Goal: Task Accomplishment & Management: Complete application form

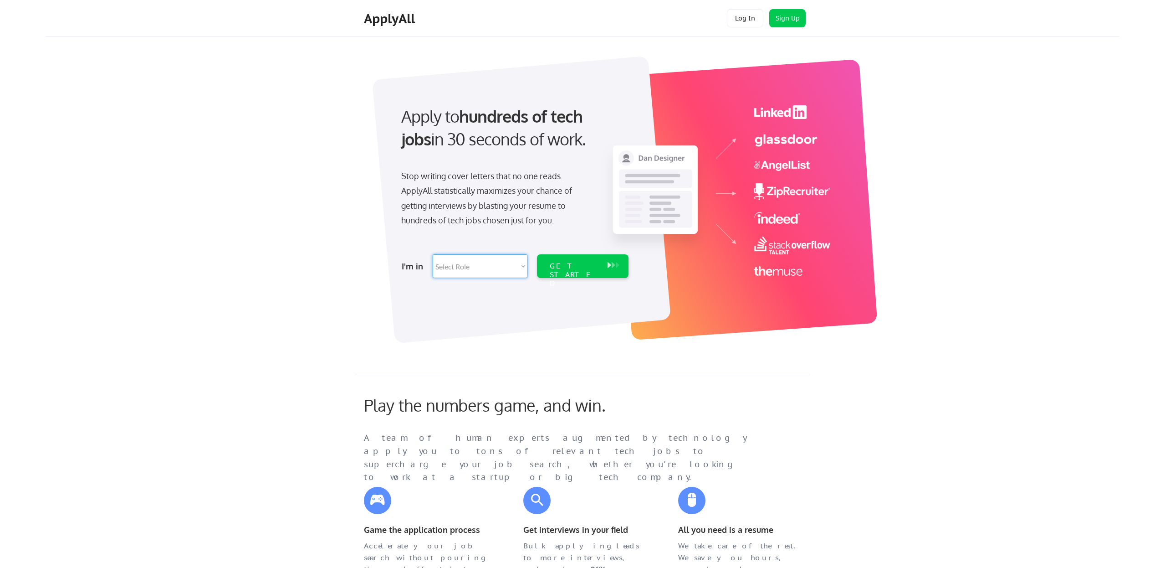
select select ""hr_recruiting""
click at [565, 267] on div "GET STARTED" at bounding box center [574, 275] width 49 height 26
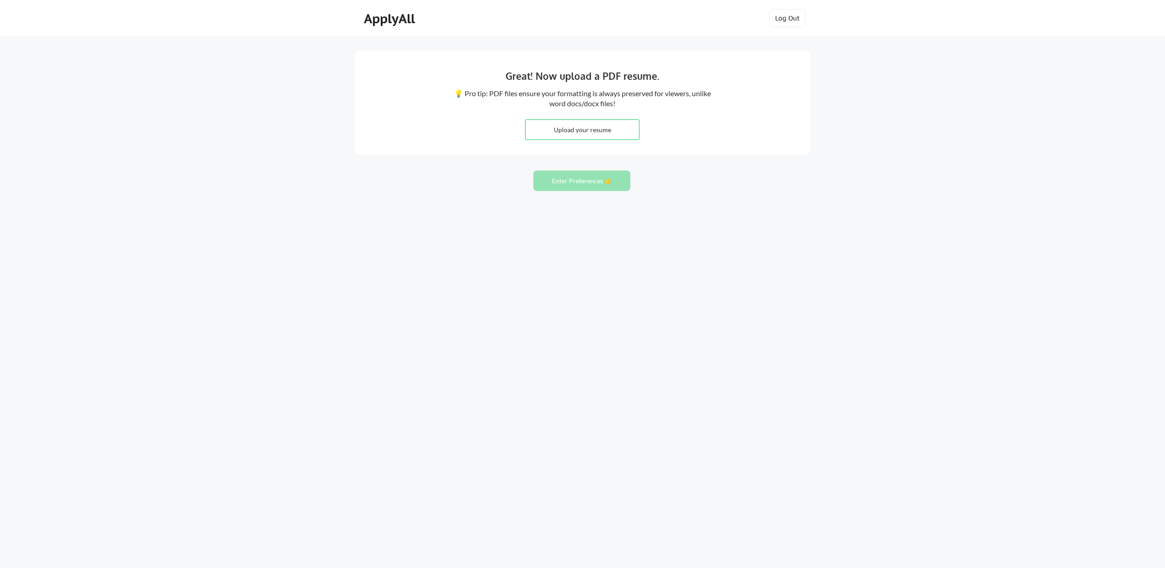
click at [619, 121] on input "file" at bounding box center [582, 130] width 113 height 20
type input "C:\fakepath\Rebecca Resume 2025.doc"
click at [595, 181] on button "Enter Preferences 👉" at bounding box center [582, 180] width 97 height 21
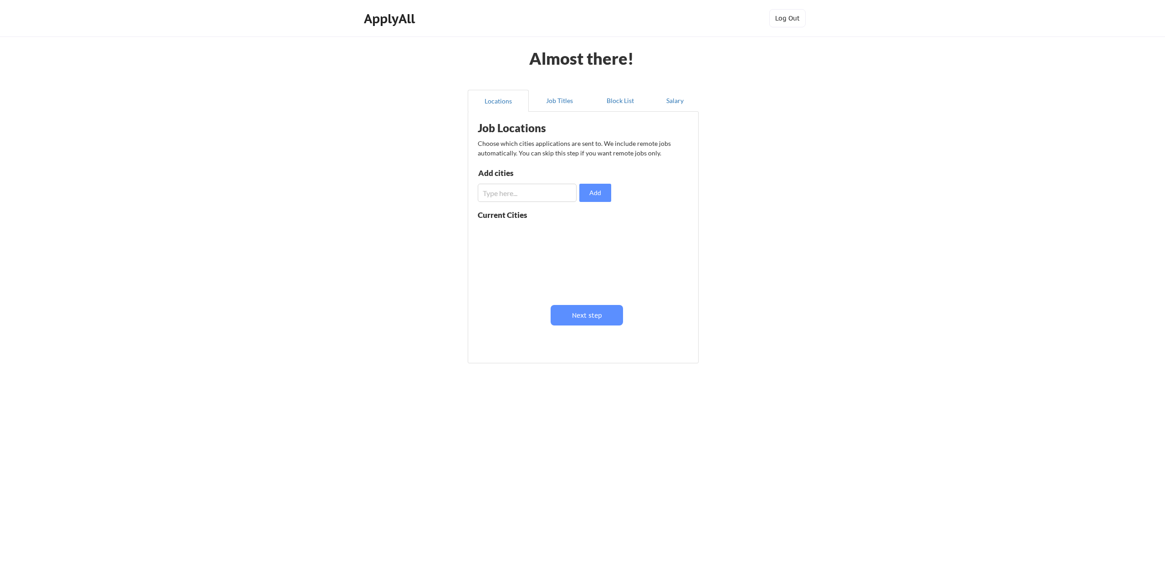
click at [551, 198] on input "input" at bounding box center [527, 193] width 99 height 18
type input "remote"
click at [590, 193] on button "Add" at bounding box center [596, 193] width 32 height 18
click at [601, 321] on button "Next step" at bounding box center [587, 315] width 72 height 21
click at [549, 195] on input "input" at bounding box center [528, 195] width 99 height 18
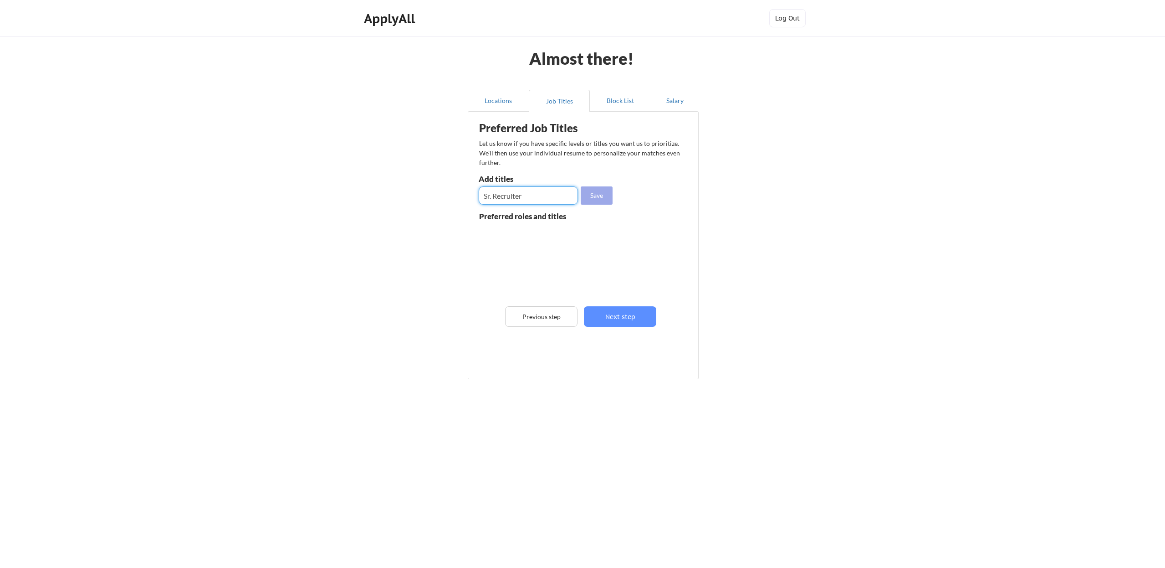
type input "Sr. Recruiter"
click at [606, 198] on button "Save" at bounding box center [597, 195] width 32 height 18
click at [534, 197] on input "input" at bounding box center [528, 195] width 99 height 18
type input "Recruiter"
click at [592, 192] on button "Save" at bounding box center [597, 195] width 32 height 18
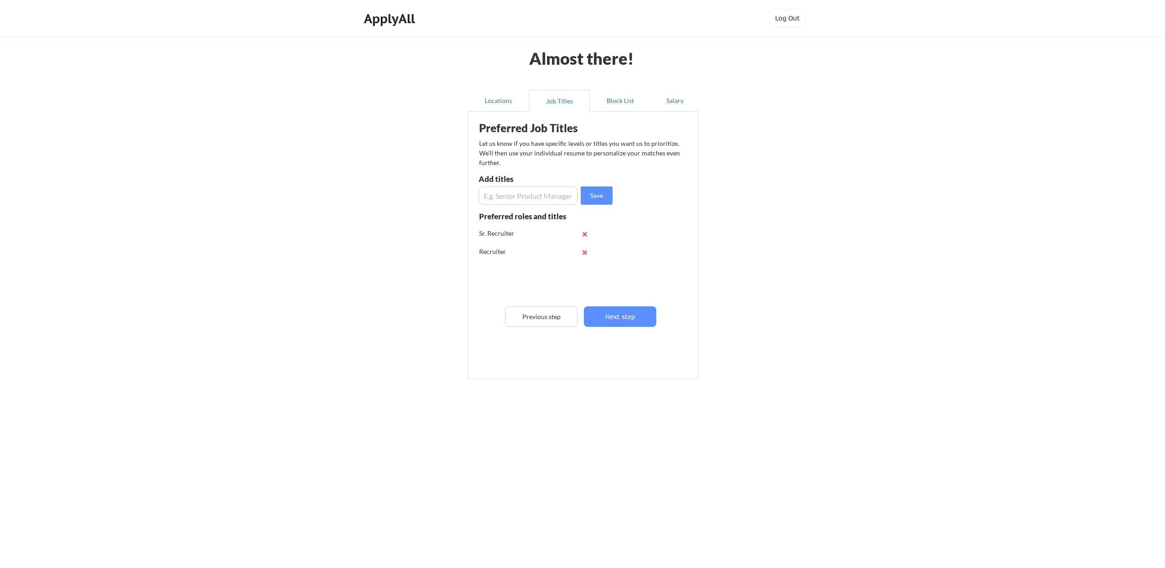
click at [546, 200] on input "input" at bounding box center [528, 195] width 99 height 18
type input "sources"
drag, startPoint x: 546, startPoint y: 200, endPoint x: 599, endPoint y: 199, distance: 52.9
click at [599, 199] on button "Save" at bounding box center [597, 195] width 32 height 18
click at [559, 200] on input "input" at bounding box center [528, 195] width 99 height 18
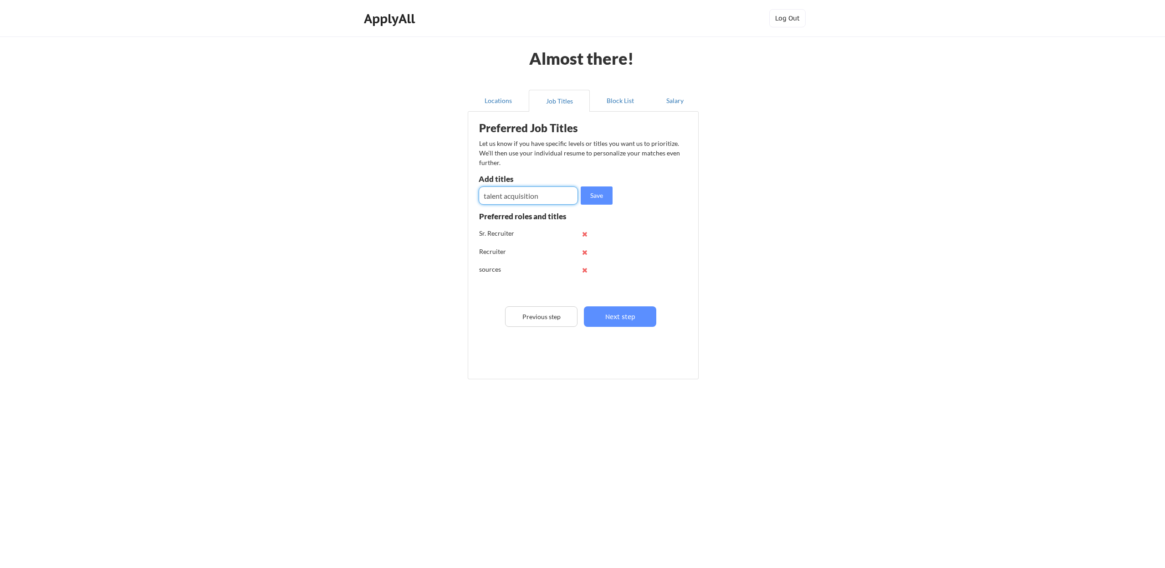
type input "talent acquisition"
drag, startPoint x: 559, startPoint y: 200, endPoint x: 603, endPoint y: 196, distance: 44.4
click at [603, 196] on button "Save" at bounding box center [597, 195] width 32 height 18
click at [620, 313] on button "Next step" at bounding box center [620, 316] width 72 height 21
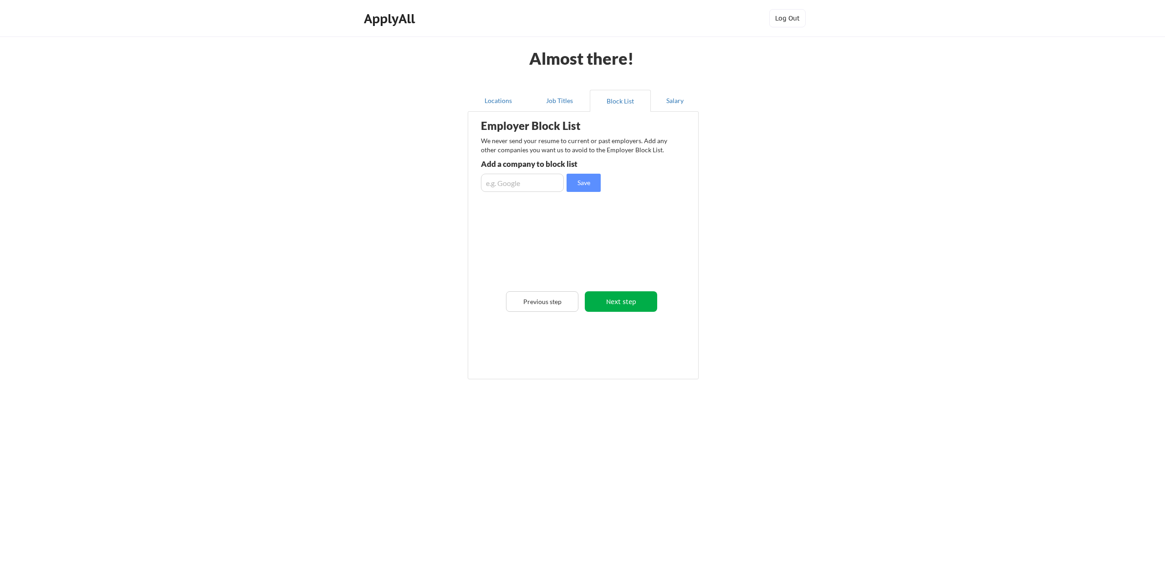
click at [616, 309] on button "Next step" at bounding box center [621, 301] width 72 height 21
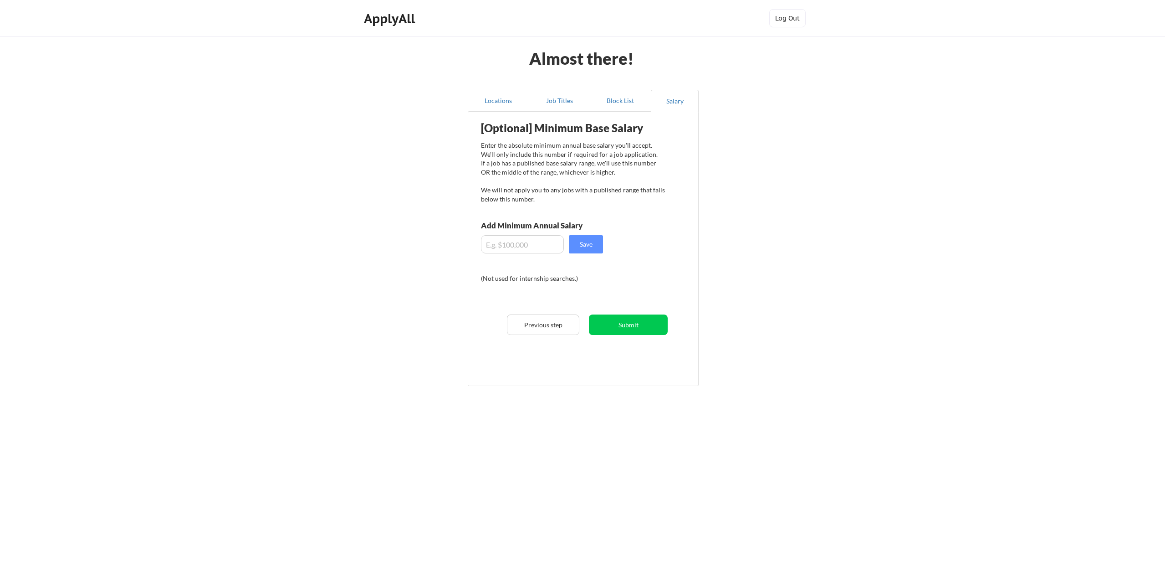
click at [526, 247] on input "input" at bounding box center [522, 244] width 83 height 18
type input "$1"
type input "$9"
type input "$95,000"
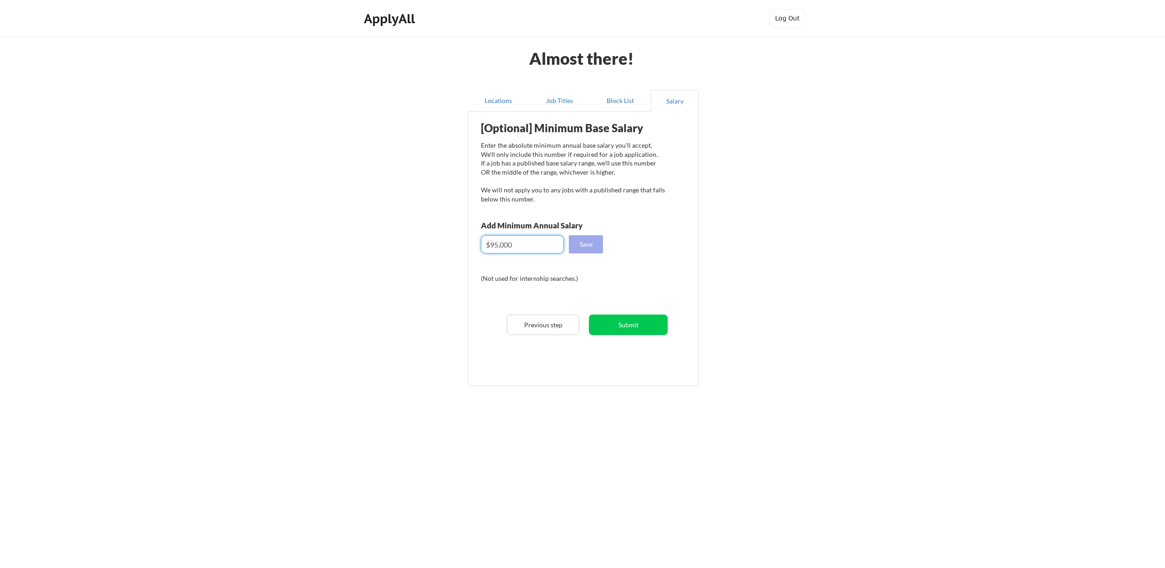
click at [595, 248] on button "Save" at bounding box center [586, 244] width 34 height 18
click at [656, 329] on button "Submit" at bounding box center [628, 324] width 79 height 21
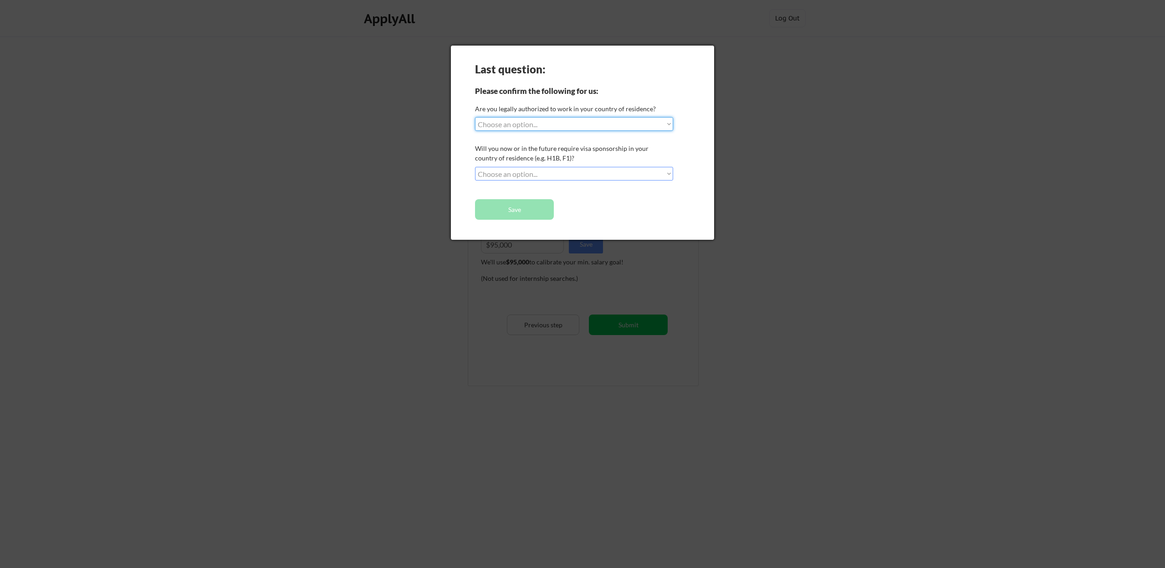
select select ""yes__i_am_a_us_citizen""
select select ""no__i_will_not_need_sponsorship""
click at [521, 211] on button "Save" at bounding box center [514, 209] width 79 height 21
